Goal: Information Seeking & Learning: Find specific page/section

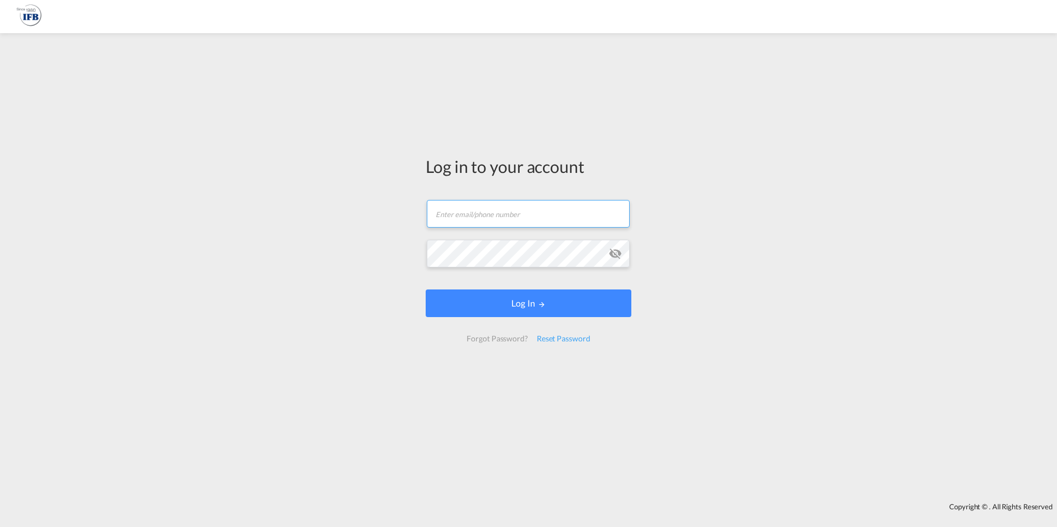
click at [518, 214] on input "text" at bounding box center [528, 214] width 203 height 28
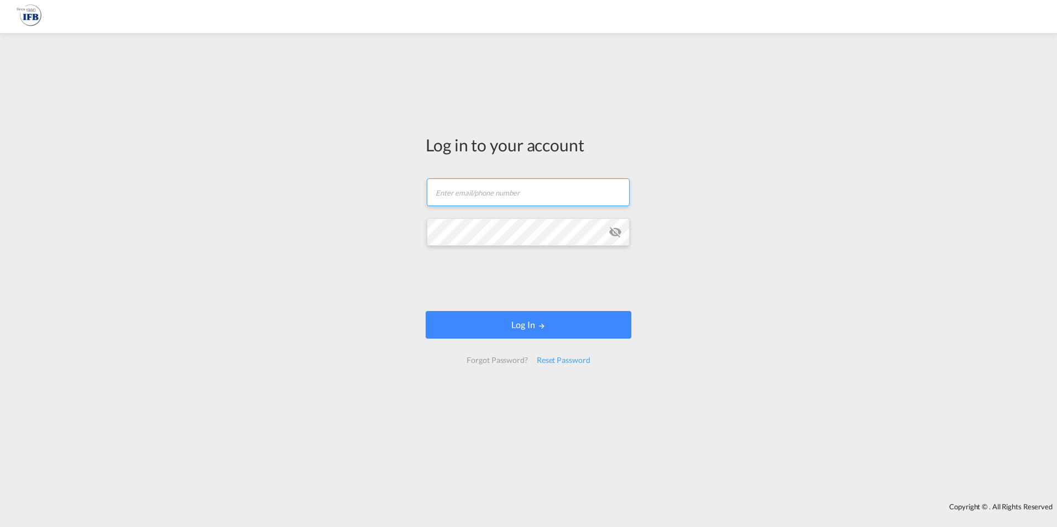
type input "frank.mielke@ifbhamburg.de"
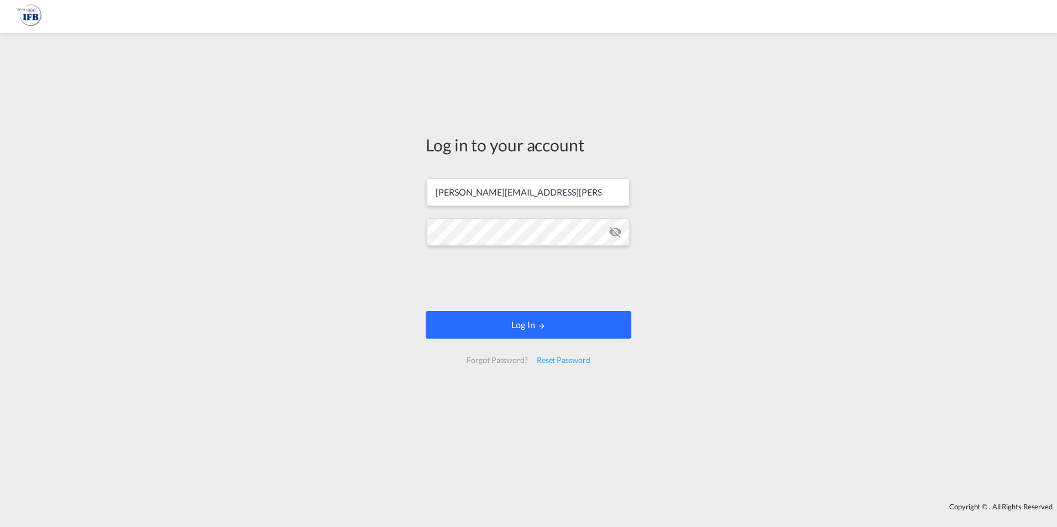
click at [479, 320] on button "Log In" at bounding box center [529, 325] width 206 height 28
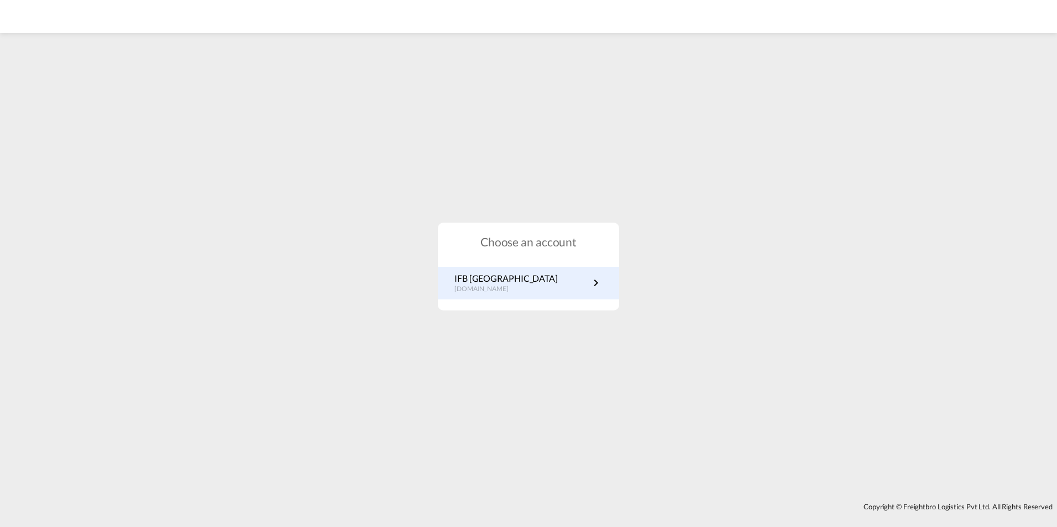
click at [559, 282] on link "IFB Germany de.portal.ifb.com" at bounding box center [528, 283] width 148 height 22
